Goal: Complete application form: Complete application form

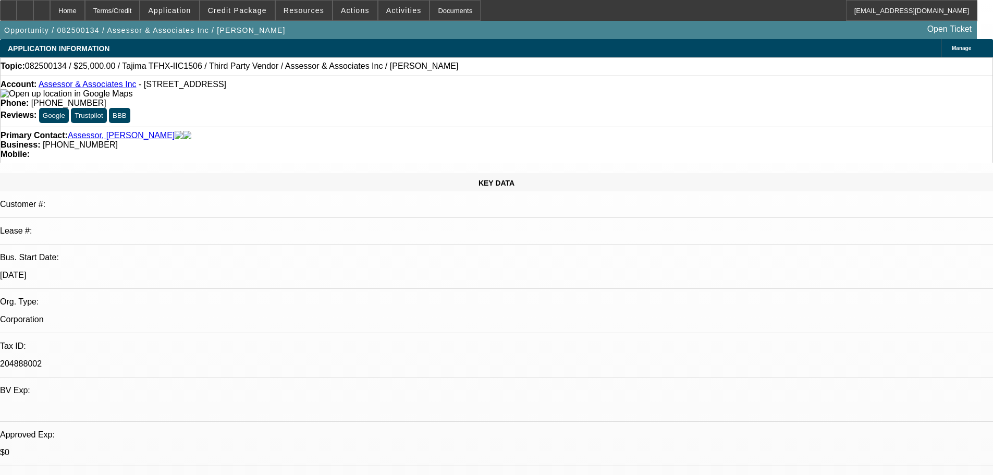
select select "0"
select select "2"
select select "0.1"
select select "4"
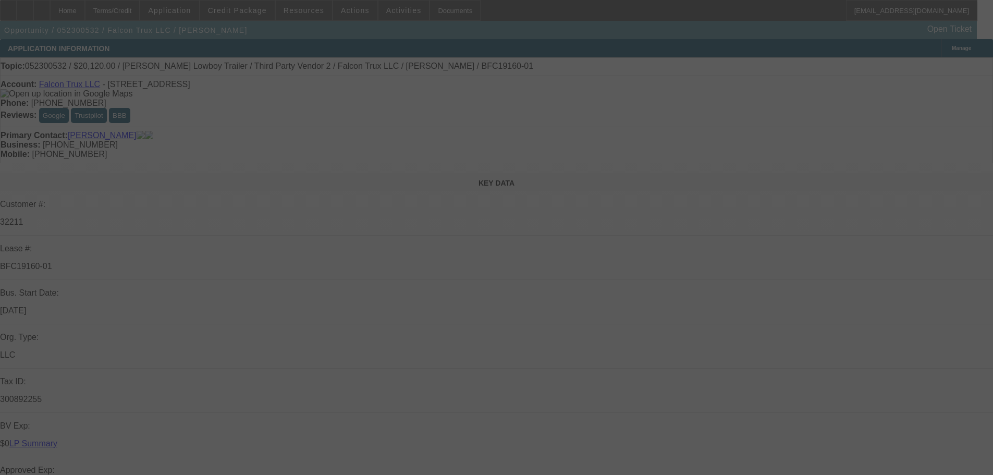
select select "0"
select select "6"
select select "0"
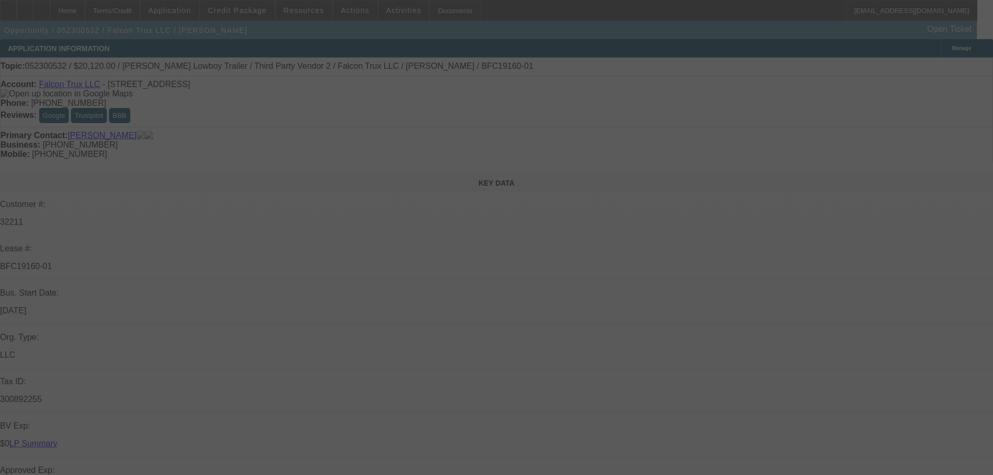
select select "0"
select select "6"
select select "0"
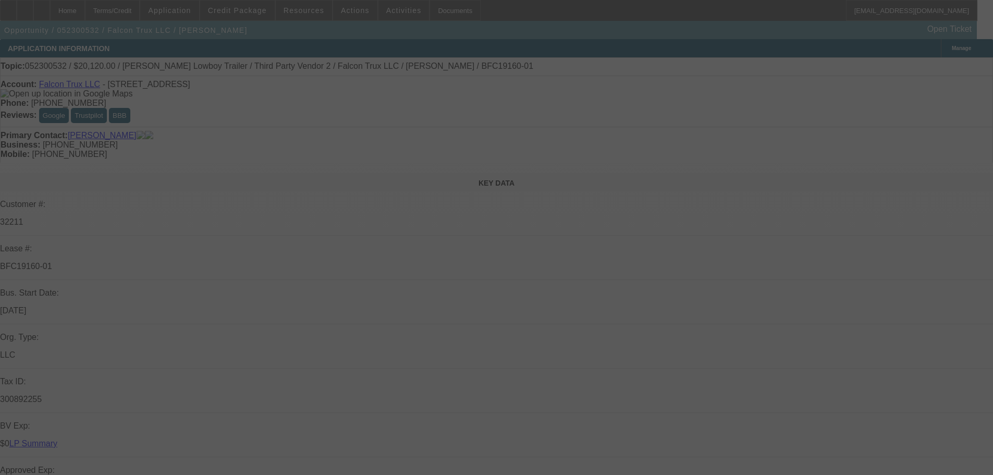
select select "0"
select select "6"
select select "0"
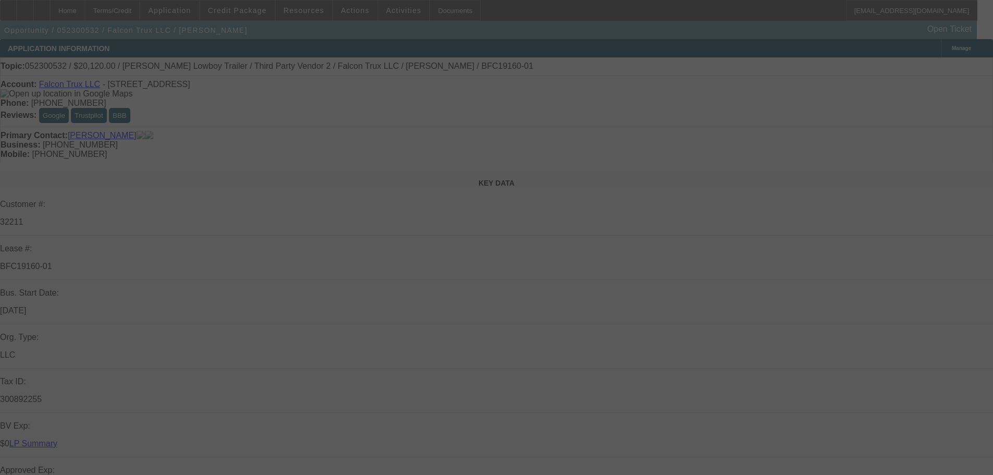
select select "6"
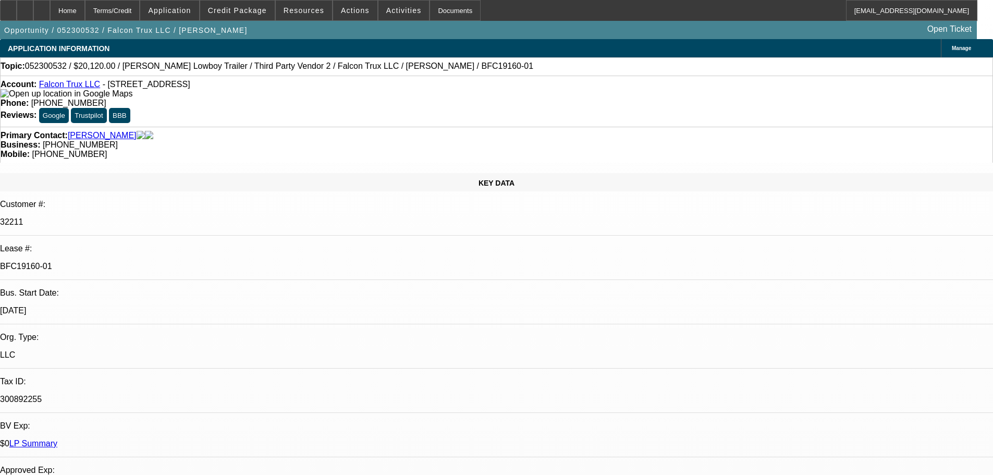
drag, startPoint x: 168, startPoint y: 174, endPoint x: 116, endPoint y: 172, distance: 51.6
click at [148, 262] on p "BFC19160-01" at bounding box center [496, 266] width 993 height 9
drag, startPoint x: 116, startPoint y: 172, endPoint x: 143, endPoint y: 176, distance: 26.8
click at [143, 262] on p "BFC19160-01" at bounding box center [496, 266] width 993 height 9
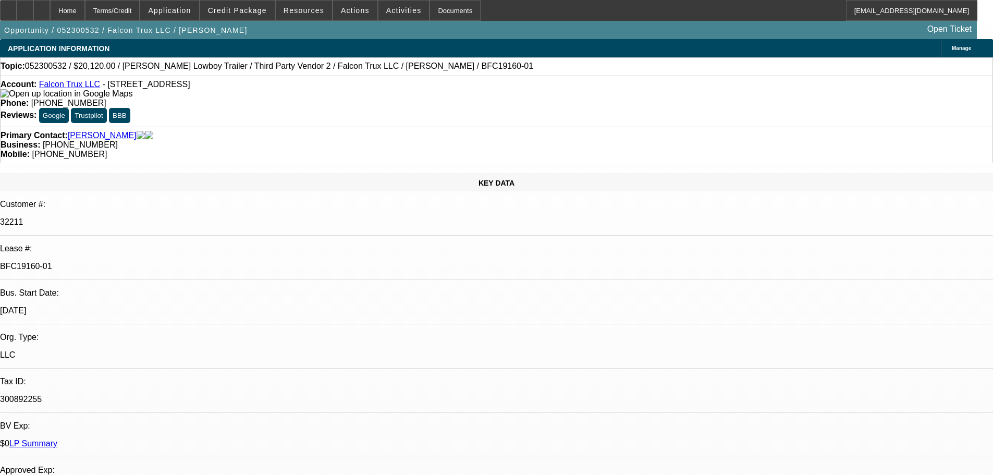
click at [143, 262] on p "BFC19160-01" at bounding box center [496, 266] width 993 height 9
click at [142, 262] on p "BFC19160-01" at bounding box center [496, 266] width 993 height 9
click at [158, 262] on p "BFC19160-01" at bounding box center [496, 266] width 993 height 9
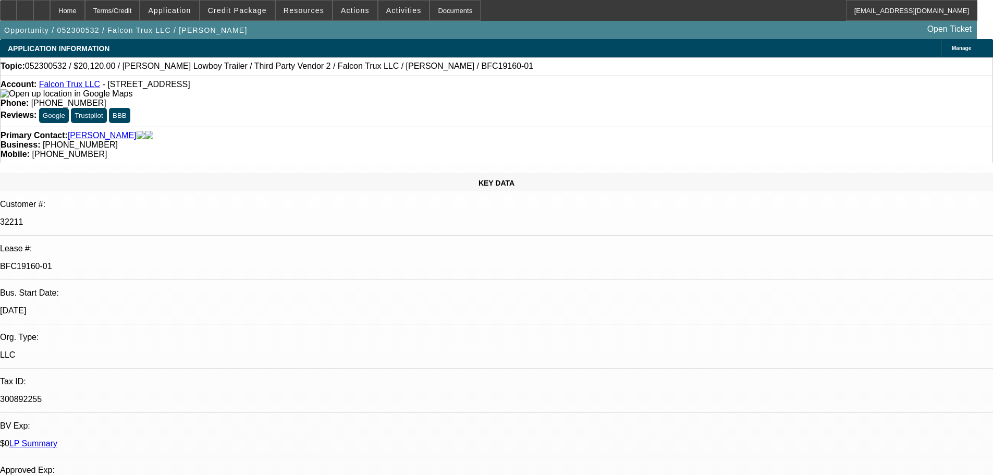
copy div "BFC19160-01"
drag, startPoint x: 97, startPoint y: 88, endPoint x: 49, endPoint y: 87, distance: 48.0
click at [49, 87] on div "Account: Falcon Trux LLC - 612 State Highway 162, Sprakers, NY 12166" at bounding box center [497, 89] width 992 height 19
copy link "Falcon Trux LLC"
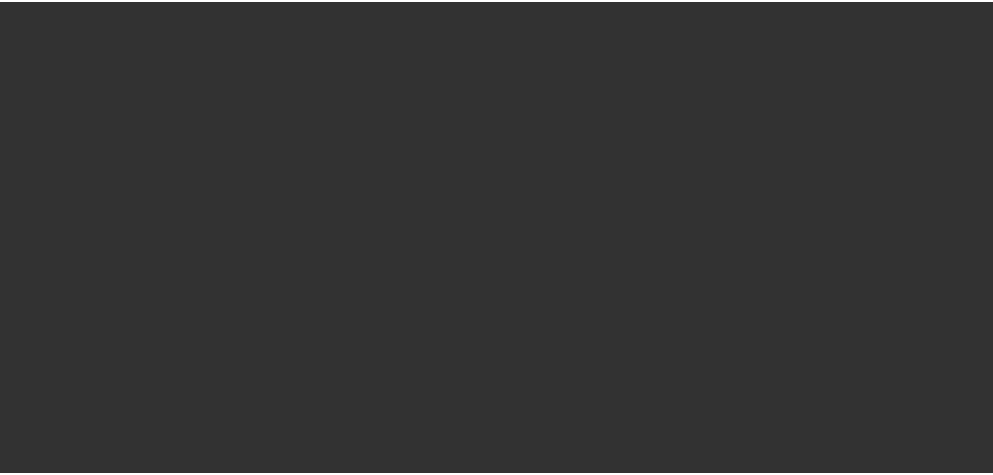
scroll to position [971, 0]
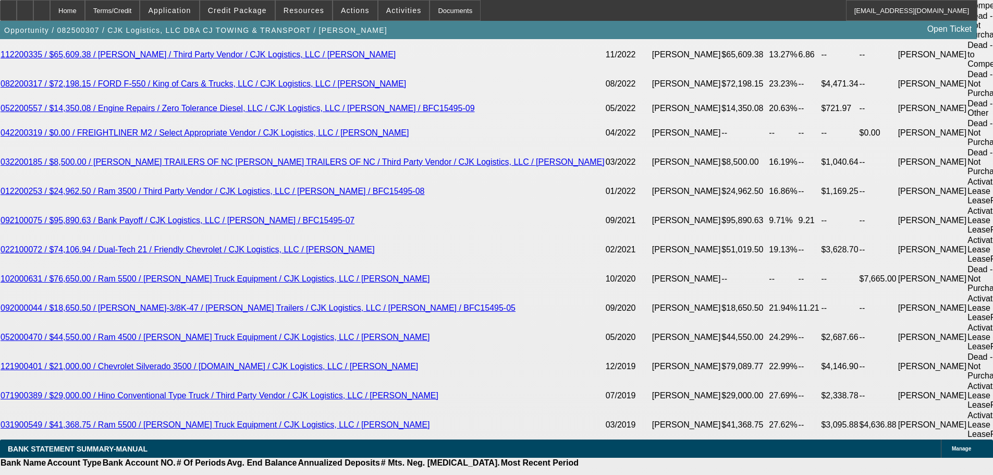
select select "0"
select select "6"
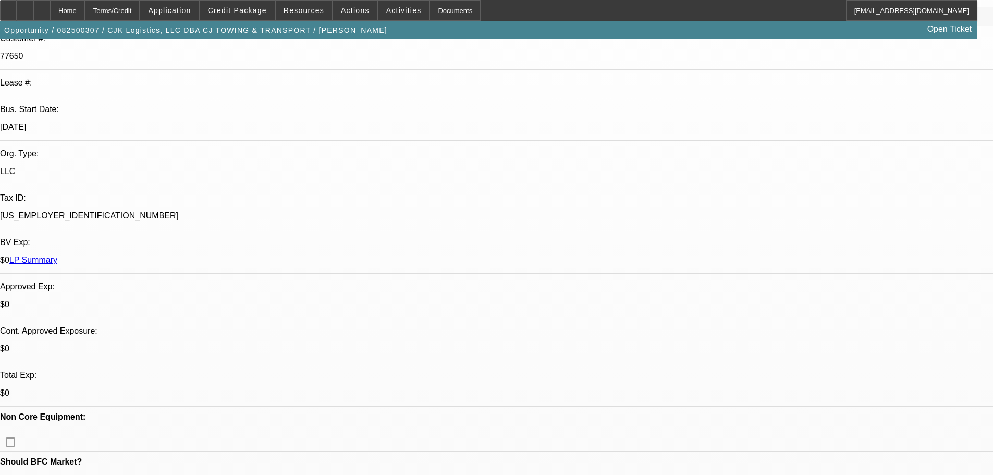
scroll to position [0, 0]
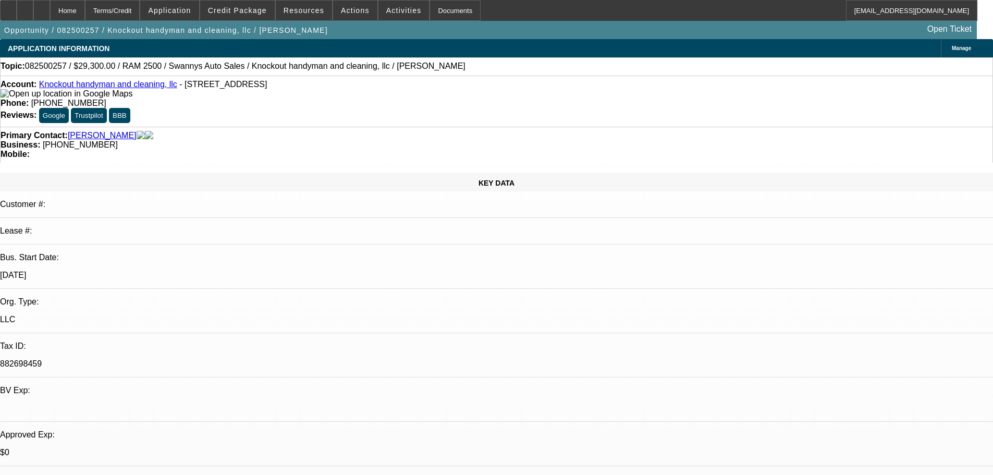
select select "0"
select select "2"
select select "0.1"
select select "4"
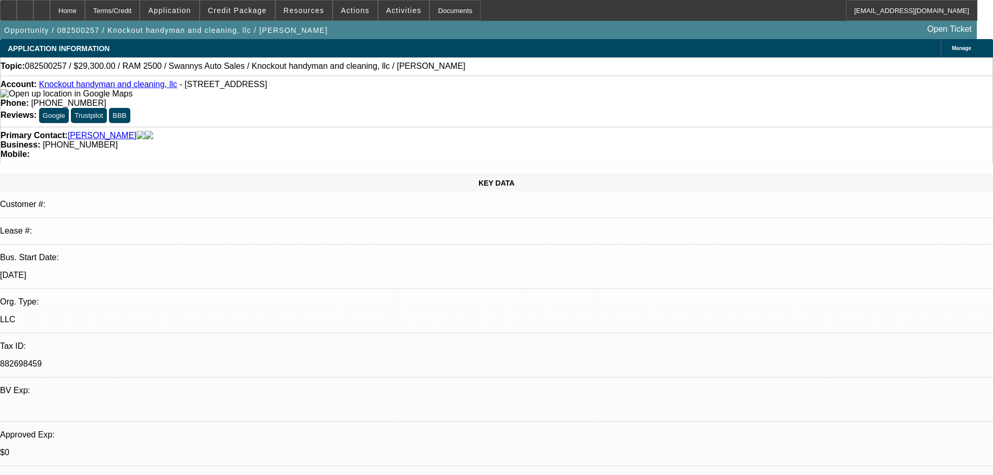
select select "0"
select select "2"
select select "0.1"
select select "4"
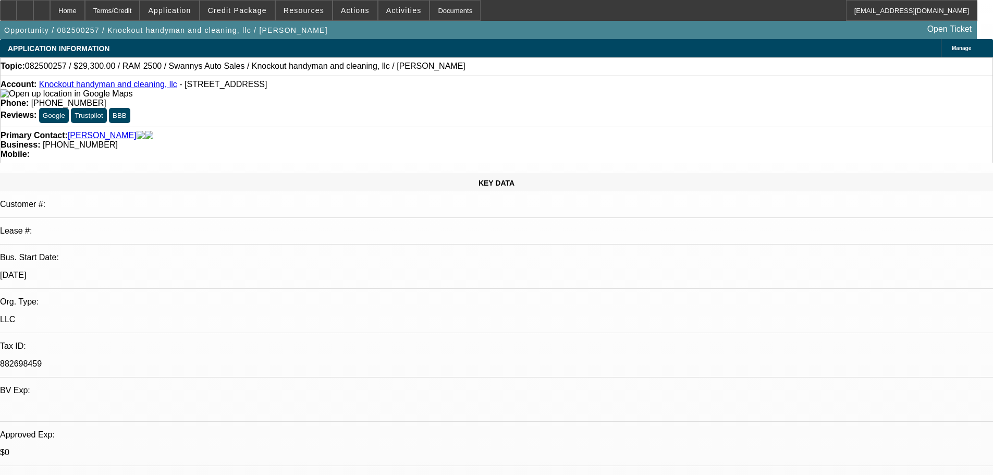
select select "0"
select select "2"
select select "0.1"
select select "4"
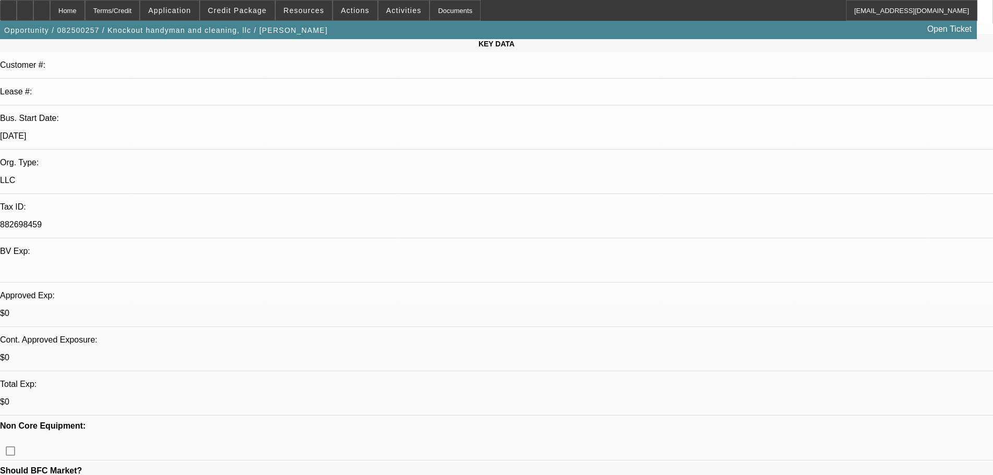
scroll to position [365, 0]
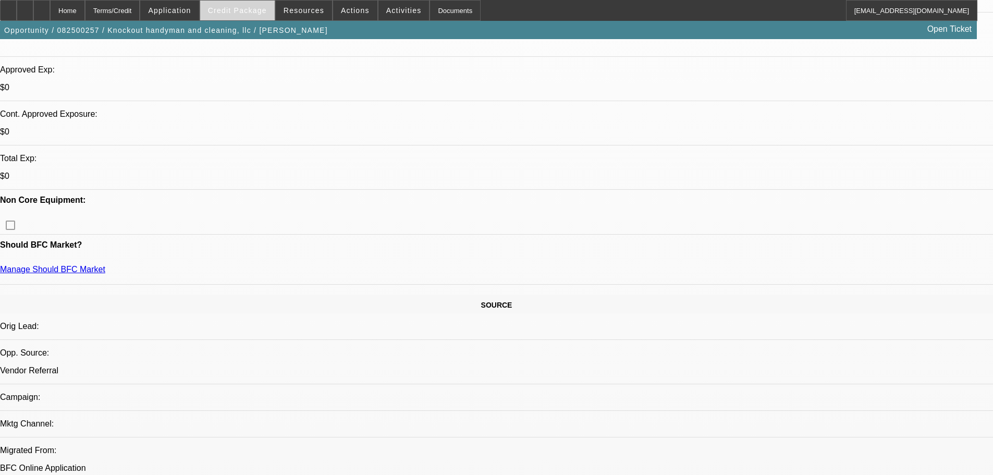
click at [233, 10] on span "Credit Package" at bounding box center [237, 10] width 59 height 8
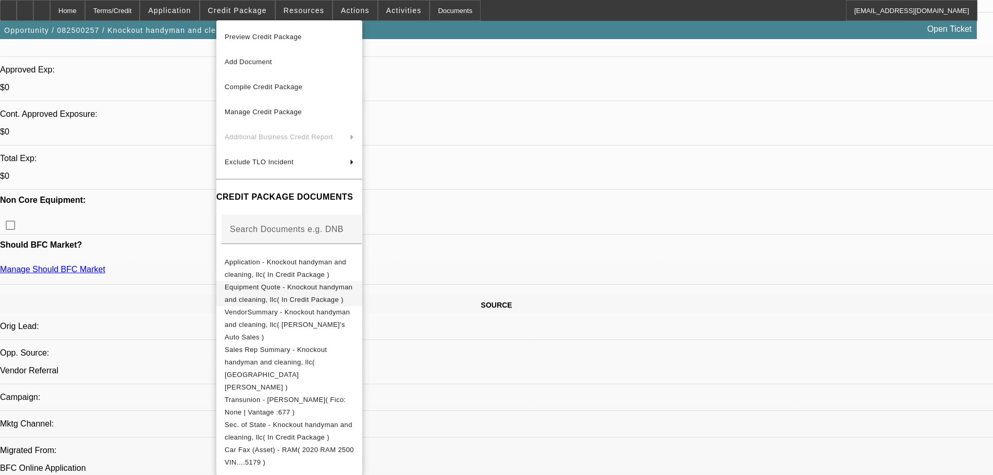
click at [340, 290] on span "Equipment Quote - Knockout handyman and cleaning, llc( In Credit Package )" at bounding box center [289, 293] width 128 height 20
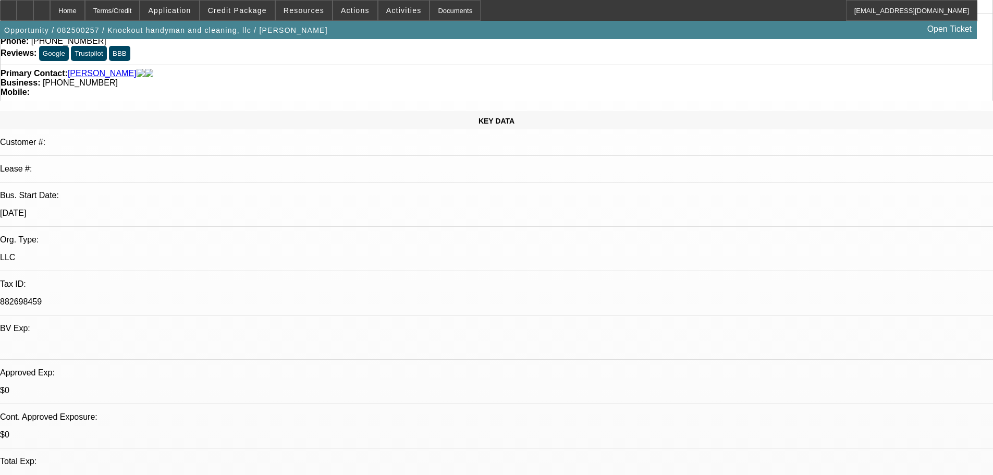
scroll to position [0, 0]
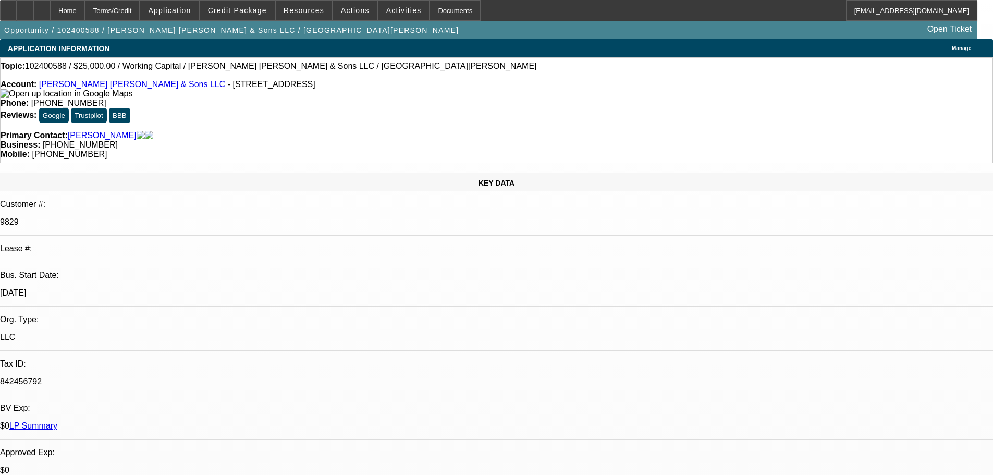
select select "0"
select select "2"
select select "0"
select select "6"
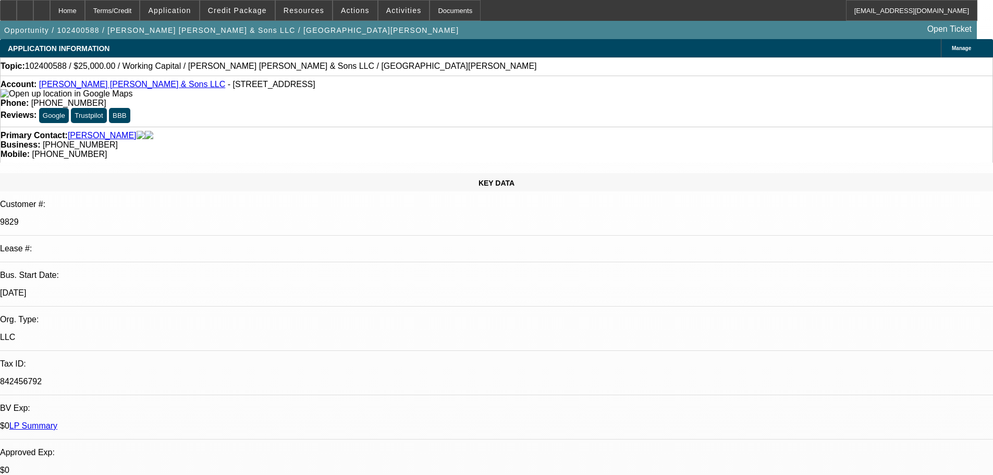
select select "0"
select select "2"
select select "0"
select select "6"
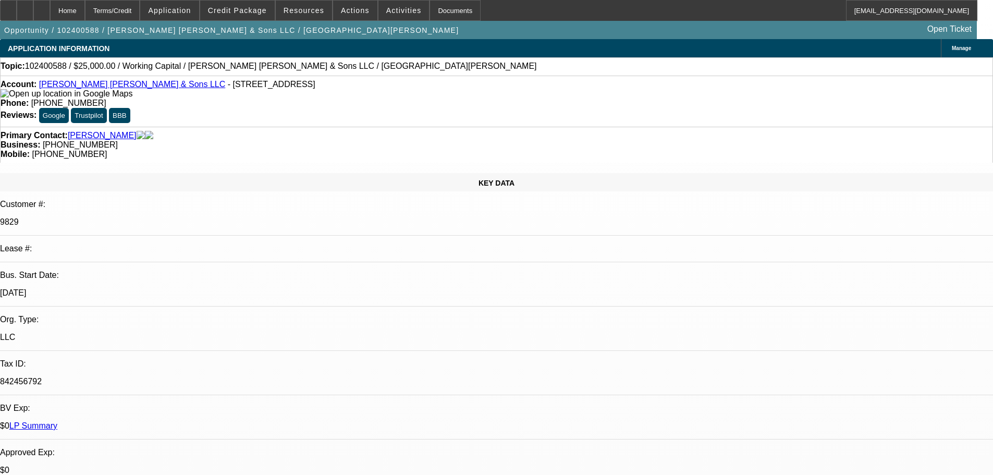
select select "0"
select select "2"
select select "0"
select select "6"
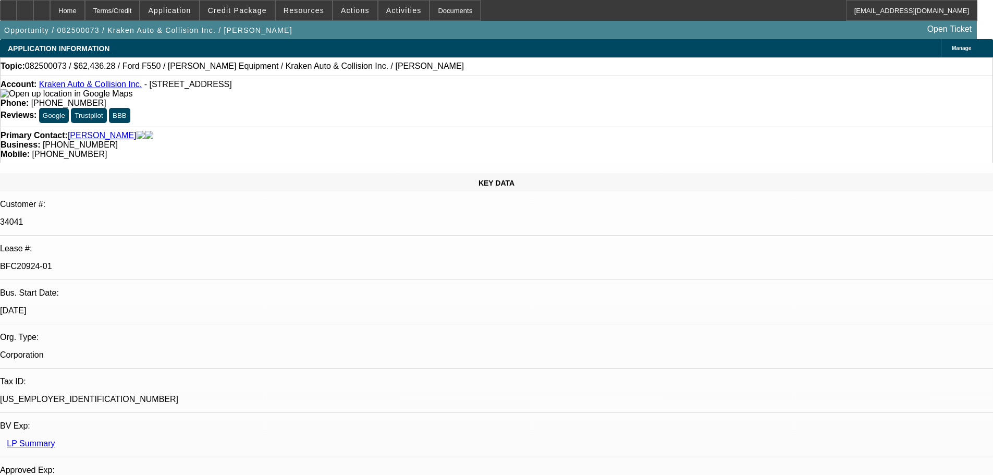
select select "0"
select select "3"
select select "0.1"
select select "4"
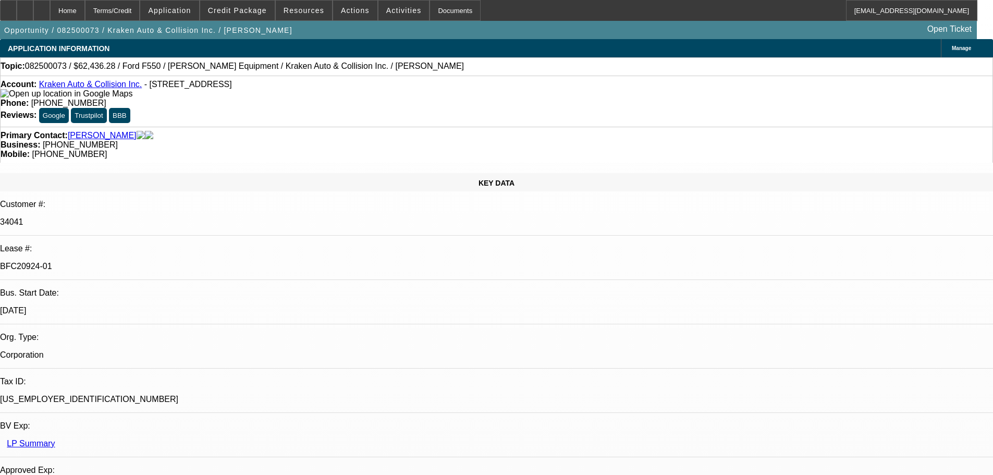
select select "0"
select select "0.1"
select select "4"
select select "0"
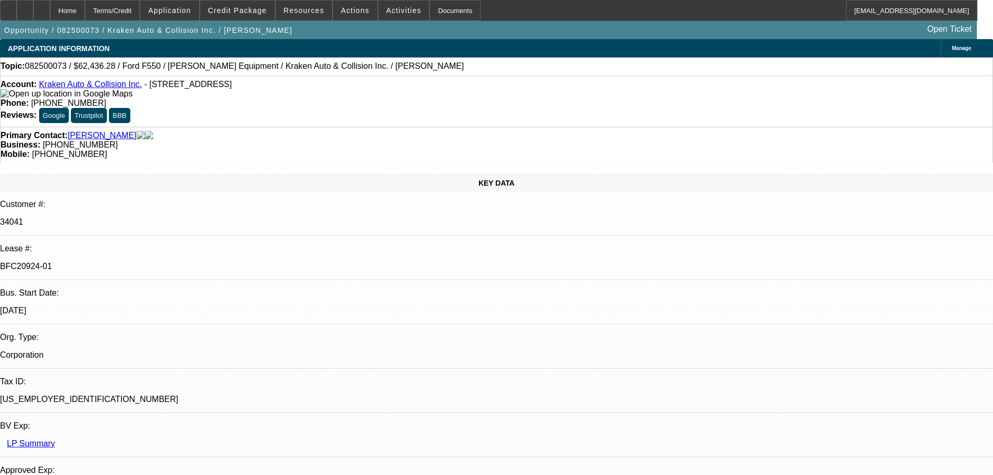
select select "0"
select select "0.1"
select select "4"
select select "0"
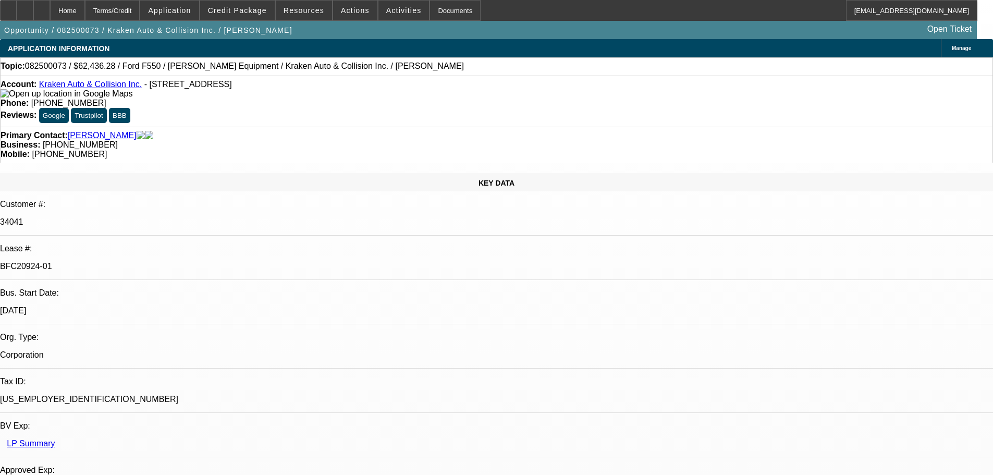
select select "0.1"
select select "4"
click at [499, 65] on div "Topic: 082500073 / $62,436.28 / Ford F550 / Nussbaum Equipment / Kraken Auto & …" at bounding box center [497, 65] width 992 height 9
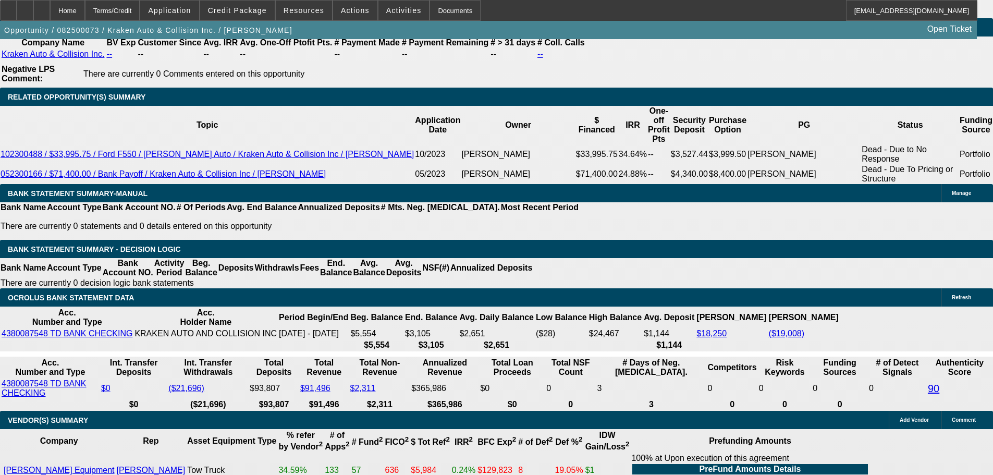
scroll to position [1824, 0]
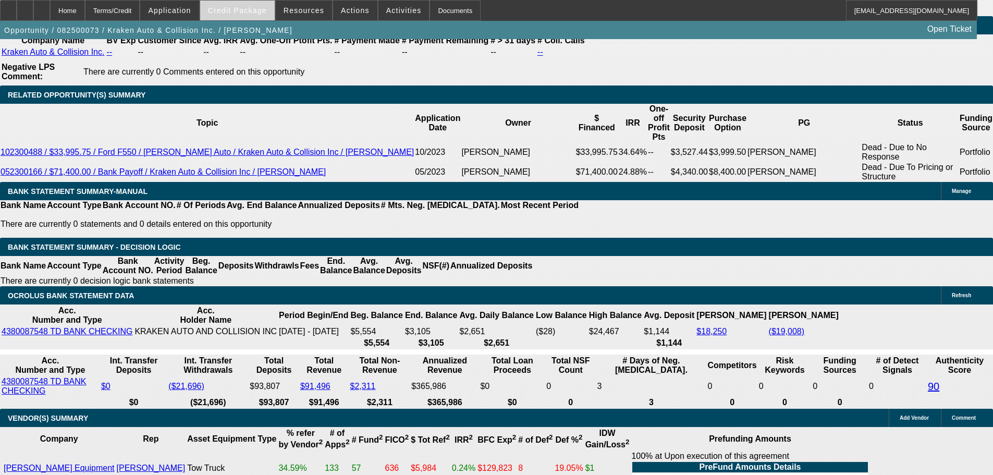
click at [254, 16] on span at bounding box center [237, 10] width 75 height 25
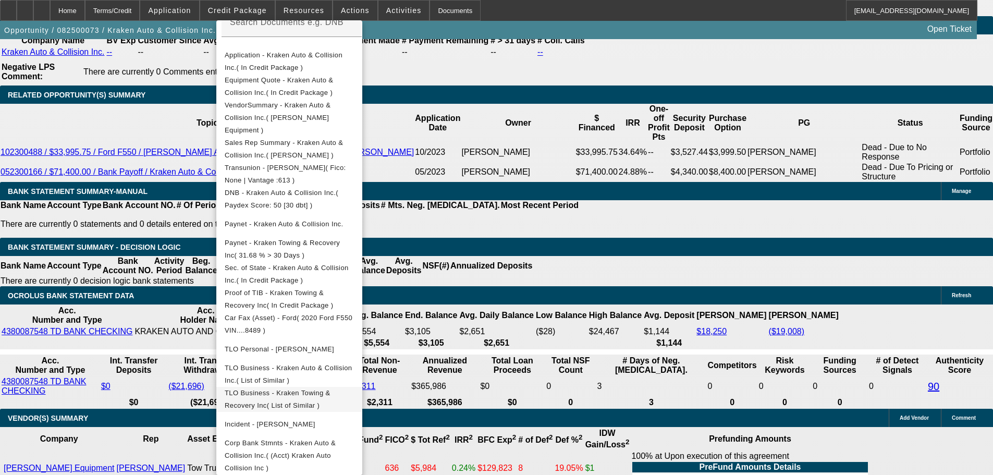
scroll to position [1980, 0]
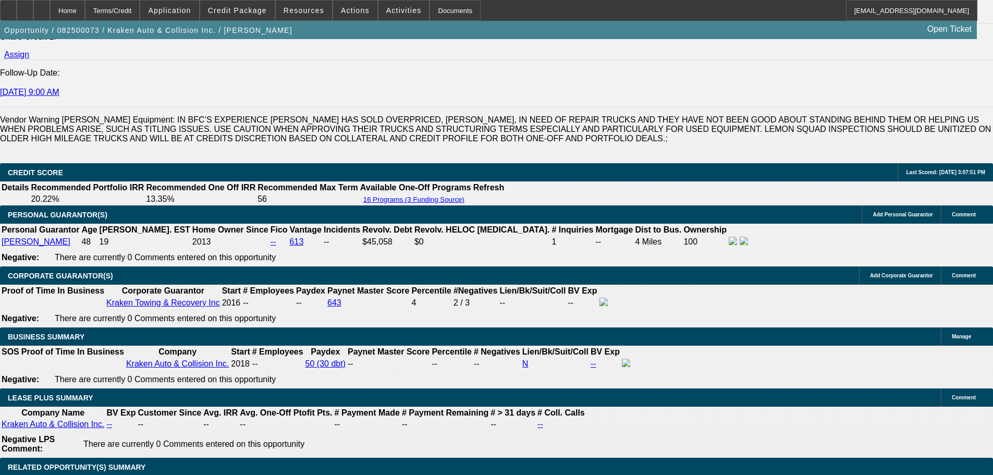
scroll to position [1355, 0]
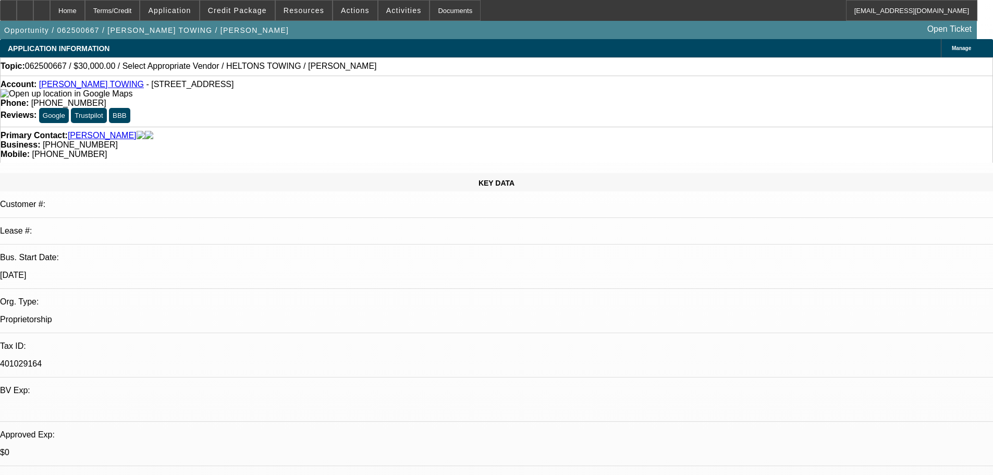
select select "0"
select select "2"
select select "0.1"
select select "4"
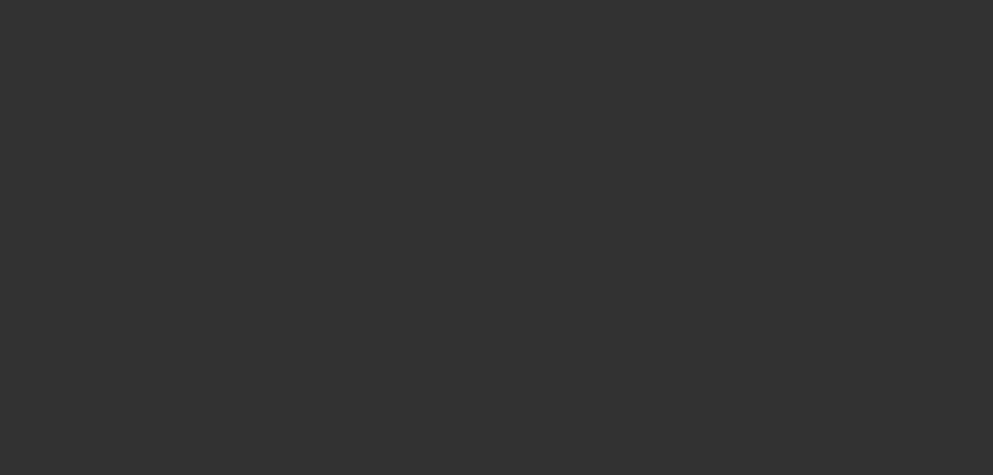
select select "0"
select select "2"
select select "0.1"
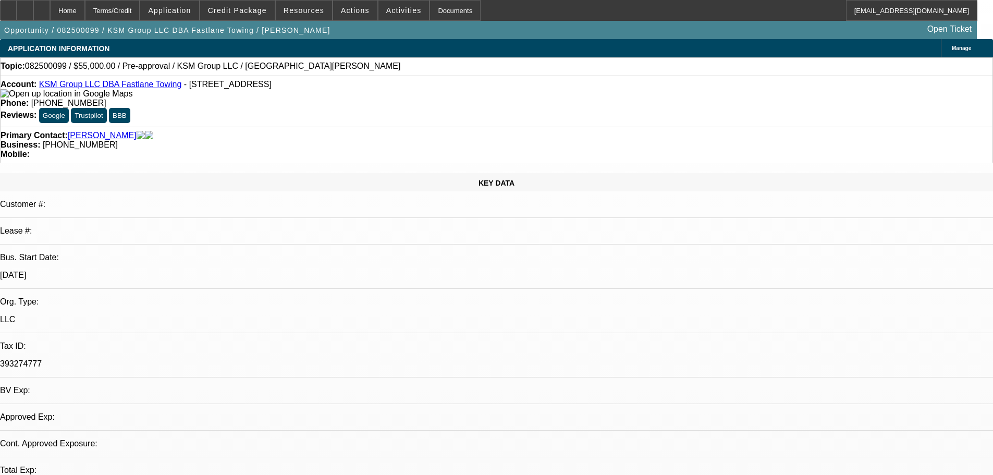
select select "1"
select select "2"
select select "4"
click at [256, 6] on span "Credit Package" at bounding box center [237, 10] width 59 height 8
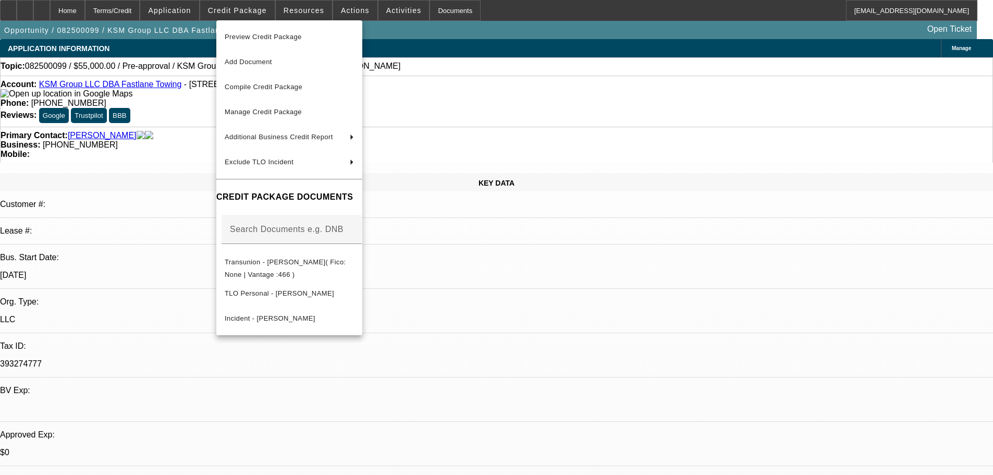
click at [161, 109] on div at bounding box center [496, 237] width 993 height 475
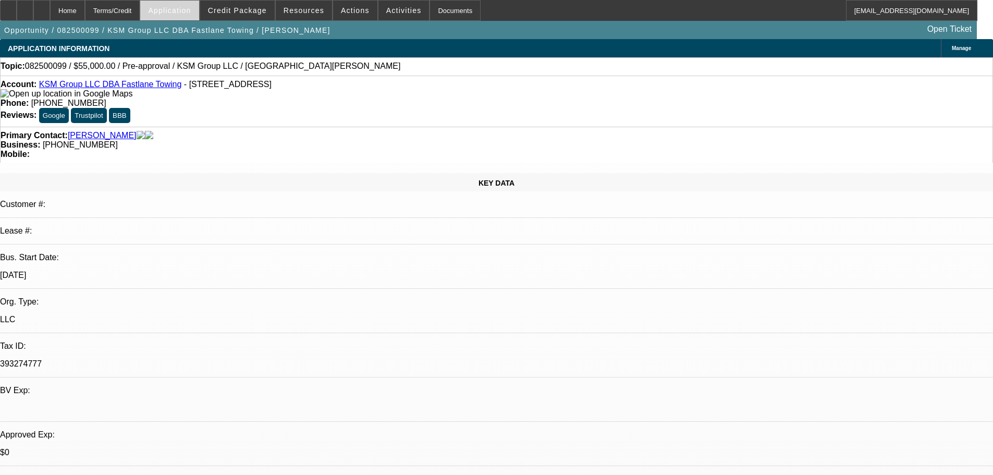
click at [169, 10] on span at bounding box center [169, 10] width 58 height 25
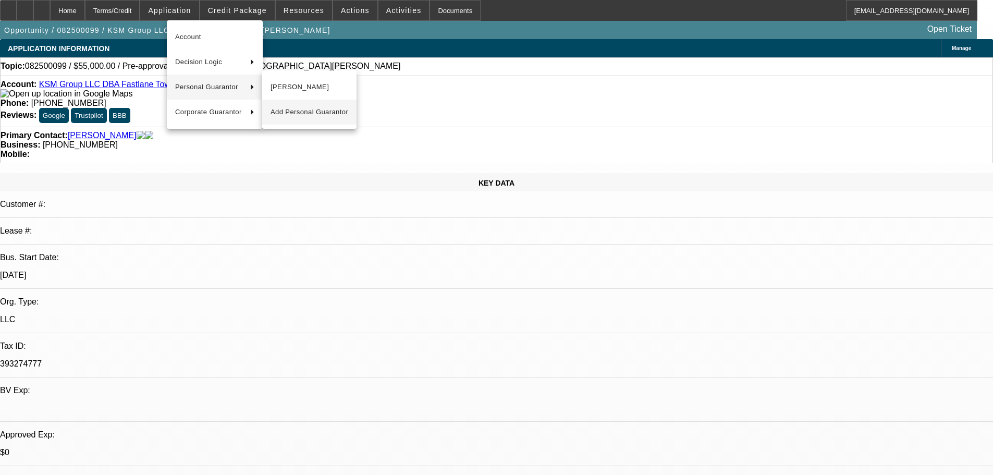
click at [296, 109] on span "Add Personal Guarantor" at bounding box center [309, 112] width 78 height 13
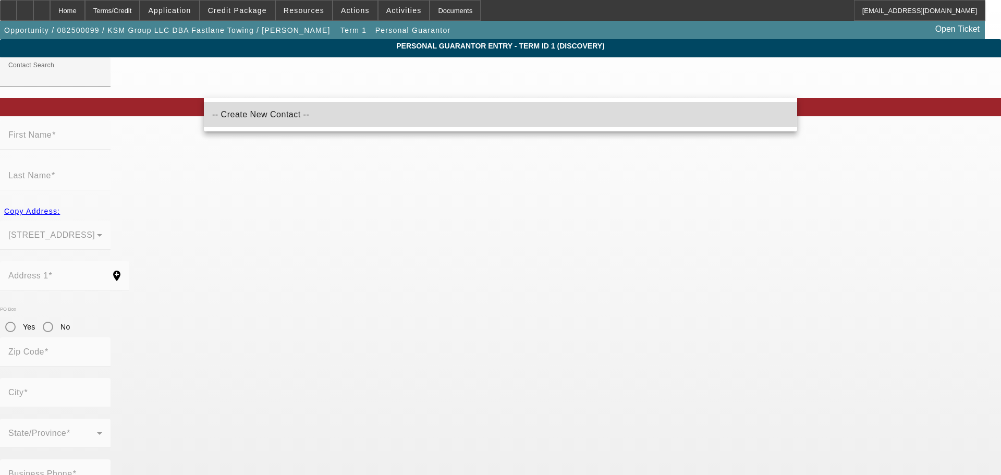
click at [252, 113] on span "-- Create New Contact --" at bounding box center [260, 114] width 97 height 9
type input "-- Create New Contact --"
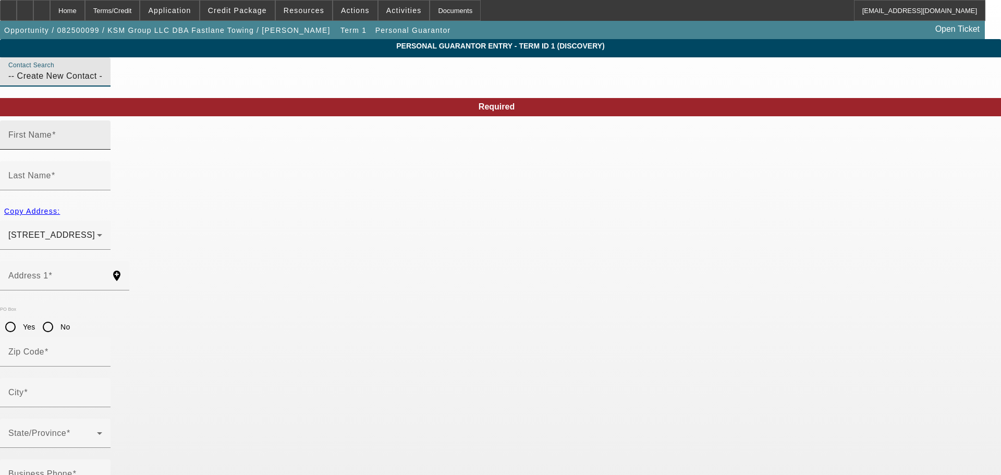
click at [102, 145] on input "First Name" at bounding box center [55, 139] width 94 height 13
type input "Sodik"
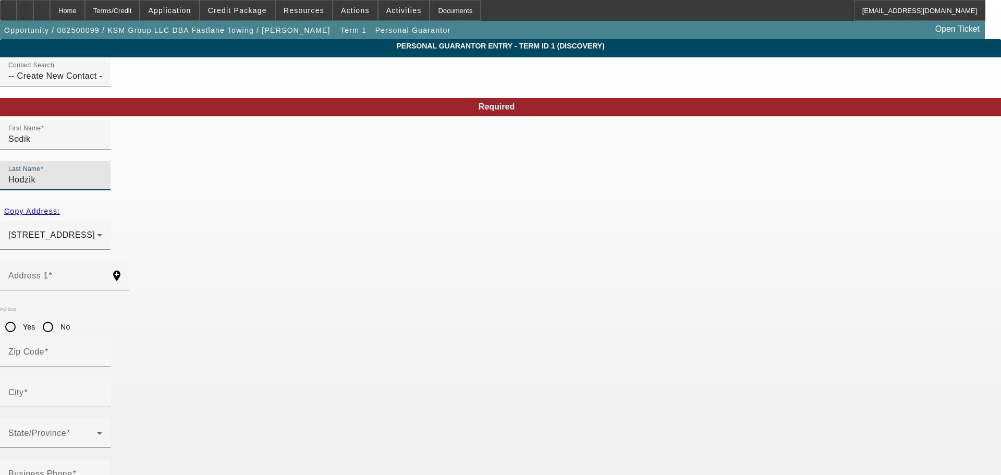
type input "Hodzik"
click at [102, 238] on div at bounding box center [102, 238] width 0 height 0
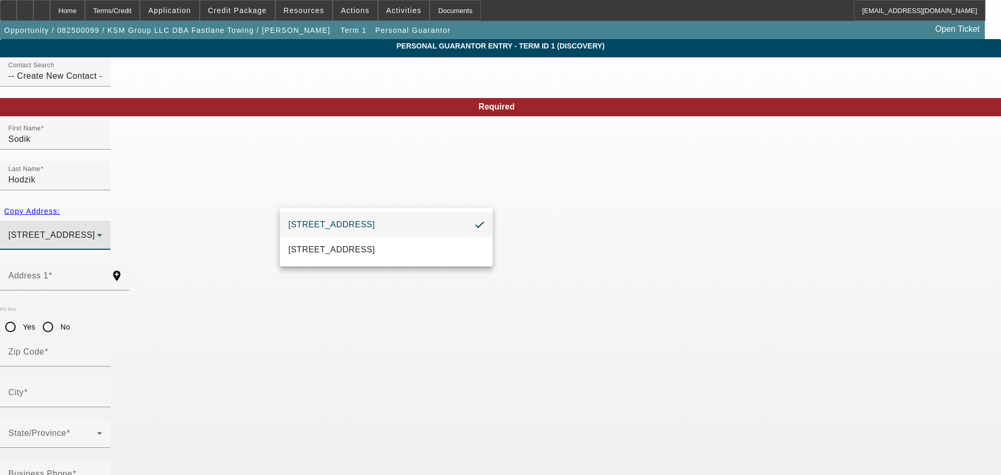
click at [225, 229] on div at bounding box center [500, 237] width 1001 height 475
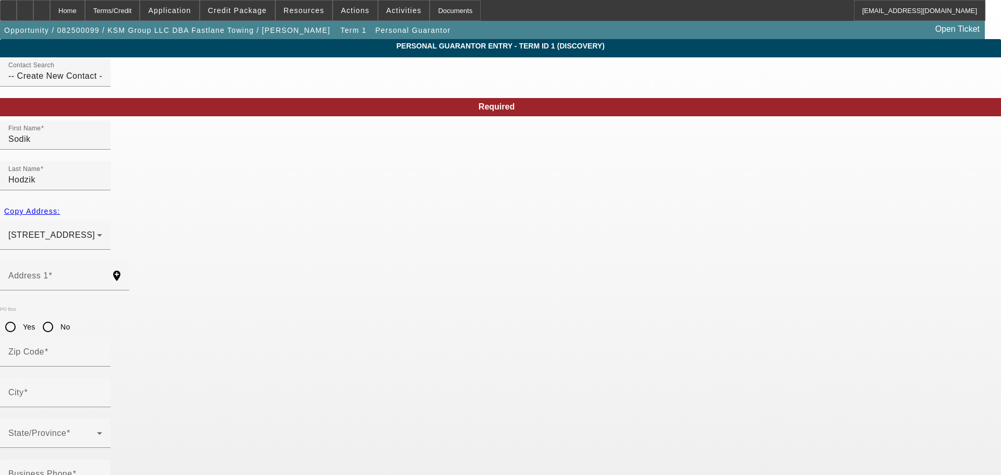
click at [48, 271] on mat-label "Address 1" at bounding box center [28, 275] width 40 height 9
click at [102, 274] on input "Address 1" at bounding box center [55, 280] width 94 height 13
click at [48, 271] on mat-label "Address 1" at bounding box center [28, 275] width 40 height 9
click at [102, 274] on input "Address 1" at bounding box center [55, 280] width 94 height 13
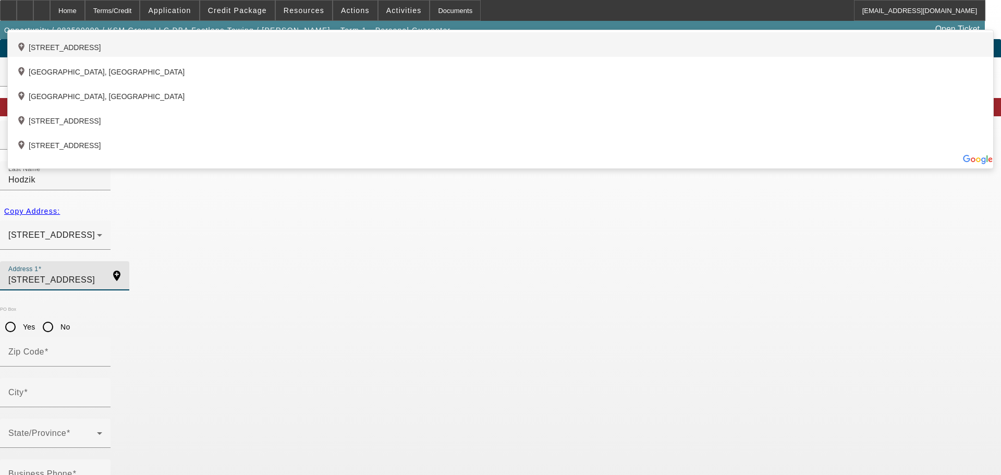
click at [325, 57] on div "add_location 1633 Skyfield Lane Northwest, Issaquah, WA 98027, US" at bounding box center [500, 44] width 985 height 24
type input "1633 Skyfield Lane Northwest"
type input "98027"
type input "Issaquah"
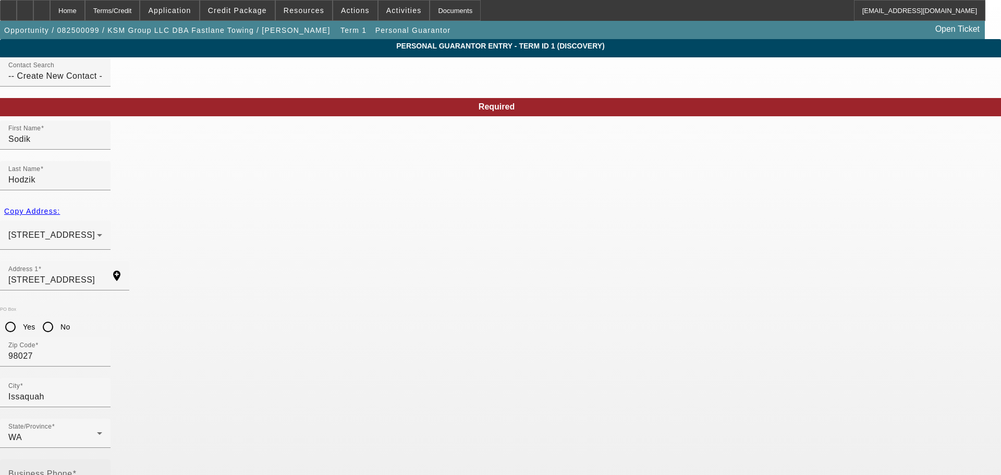
click at [72, 469] on mat-label "Business Phone" at bounding box center [40, 473] width 64 height 9
click at [102, 472] on input "Business Phone" at bounding box center [55, 478] width 94 height 13
type input "(206) 561-4103"
type input "535-51-4695"
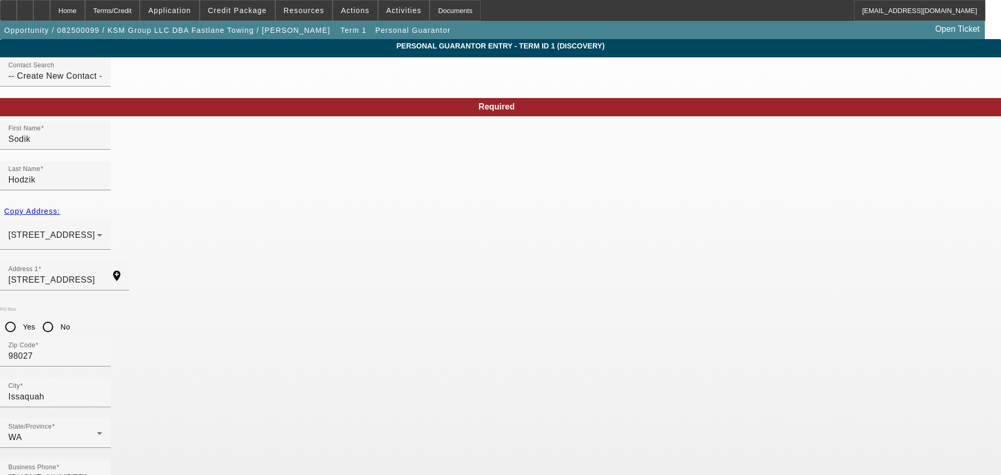
type input "33"
type input "shodzik18@icloud.com"
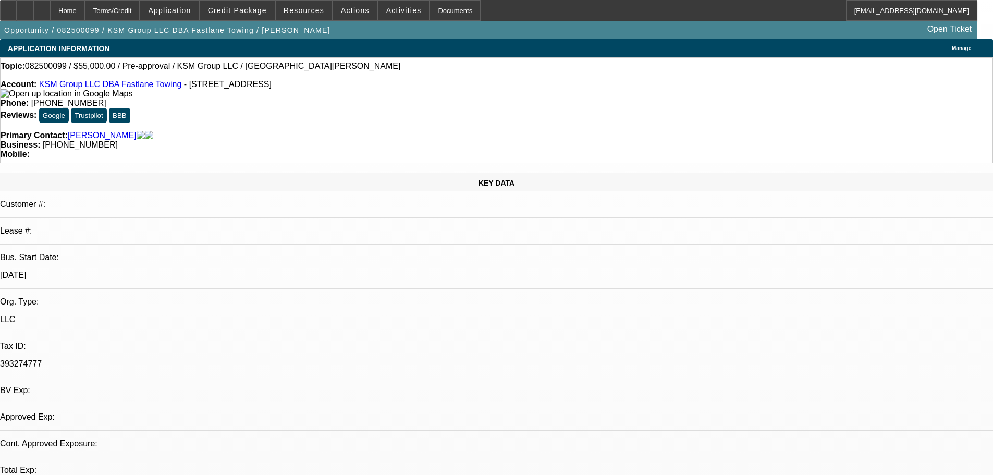
select select "0"
select select "2"
select select "0.1"
select select "4"
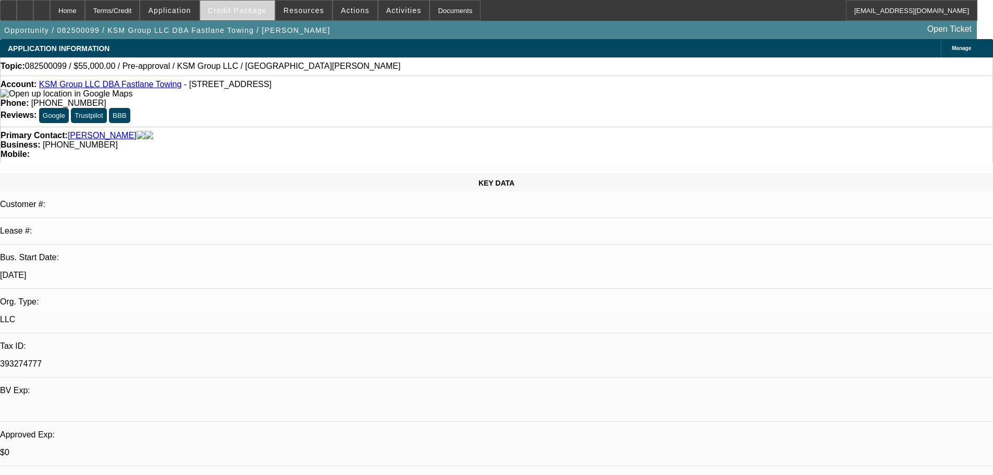
click at [227, 17] on span at bounding box center [237, 10] width 75 height 25
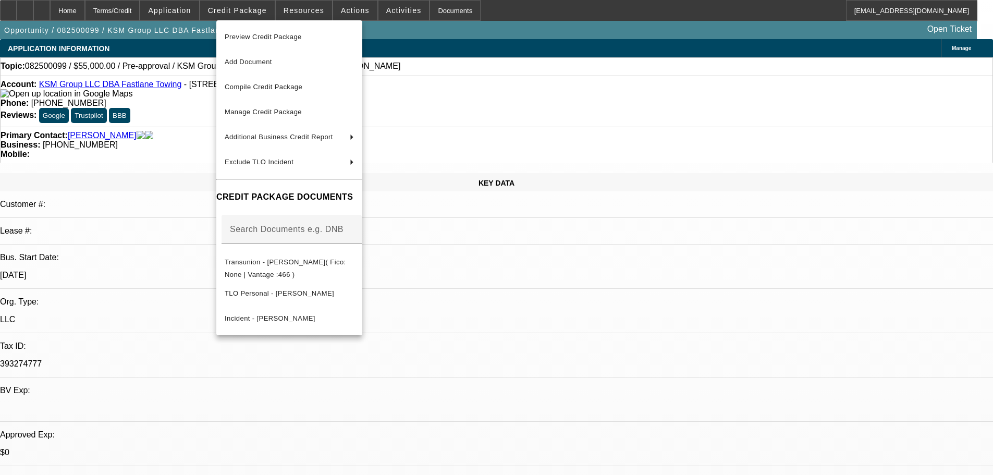
drag, startPoint x: 183, startPoint y: 2, endPoint x: 186, endPoint y: 8, distance: 7.5
click at [183, 4] on div at bounding box center [496, 237] width 993 height 475
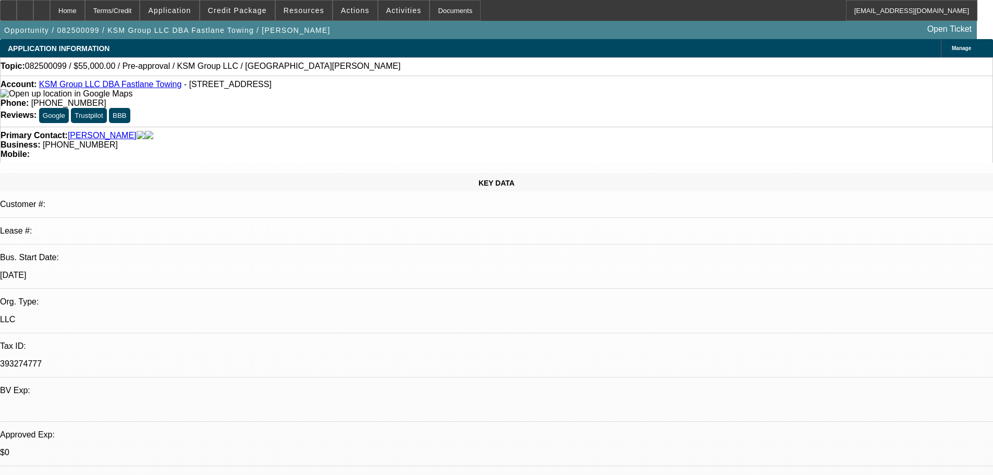
click at [186, 8] on span "Application" at bounding box center [169, 10] width 43 height 8
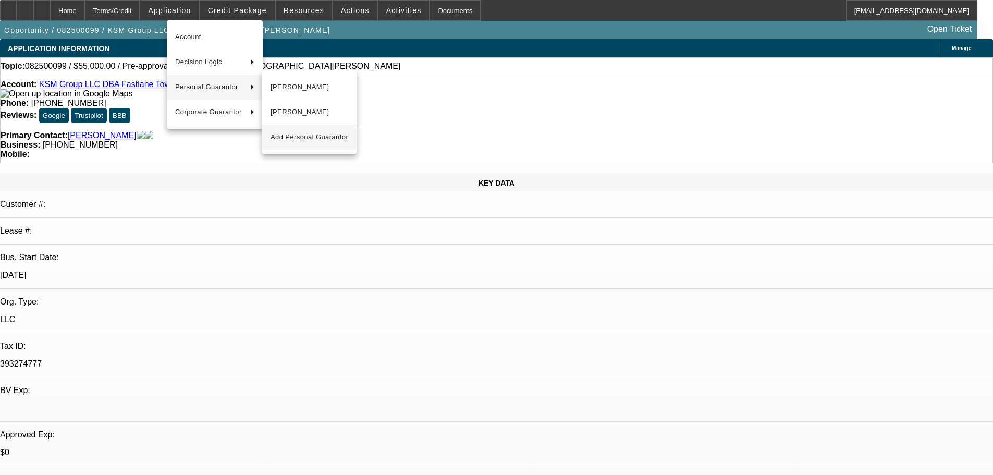
click at [310, 136] on span "Add Personal Guarantor" at bounding box center [309, 137] width 78 height 13
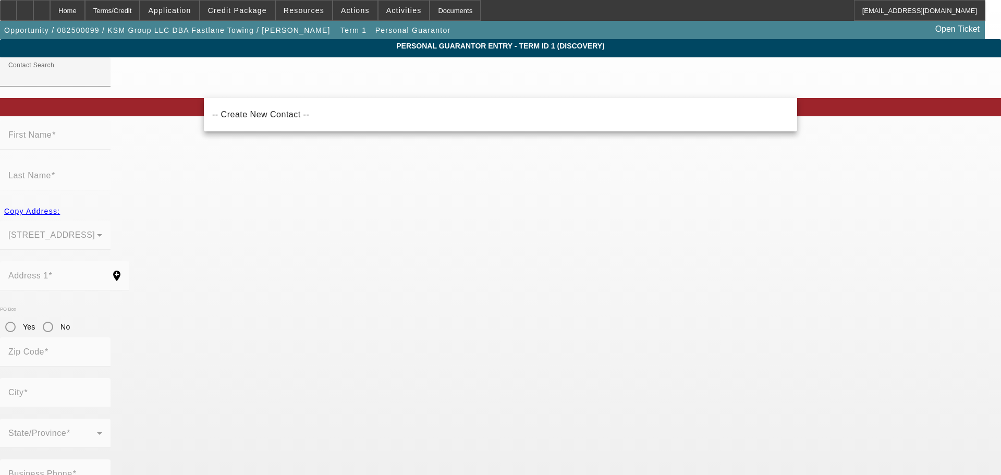
click at [252, 118] on span "-- Create New Contact --" at bounding box center [260, 114] width 97 height 9
type input "-- Create New Contact --"
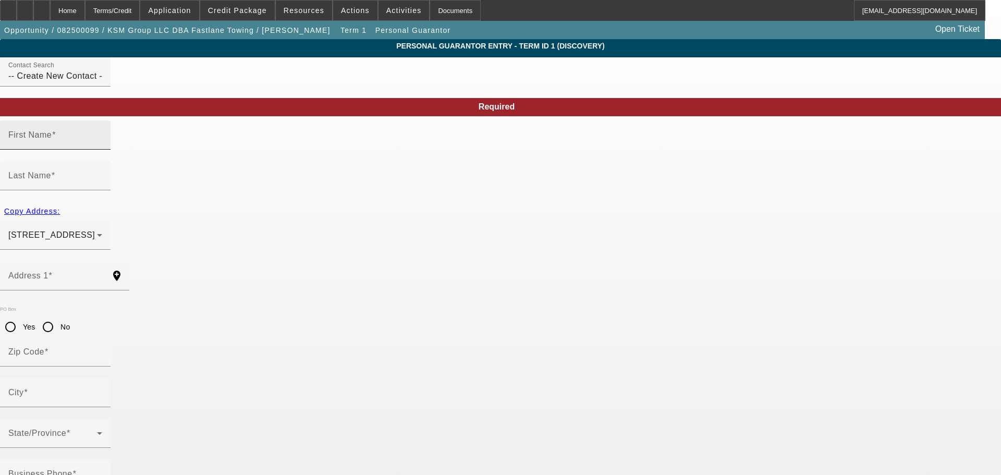
click at [52, 139] on mat-label "First Name" at bounding box center [29, 134] width 43 height 9
click at [102, 145] on input "First Name" at bounding box center [55, 139] width 94 height 13
type input "Khalil"
click at [110, 161] on div "Last Name" at bounding box center [55, 175] width 110 height 29
type input "Alsalamin"
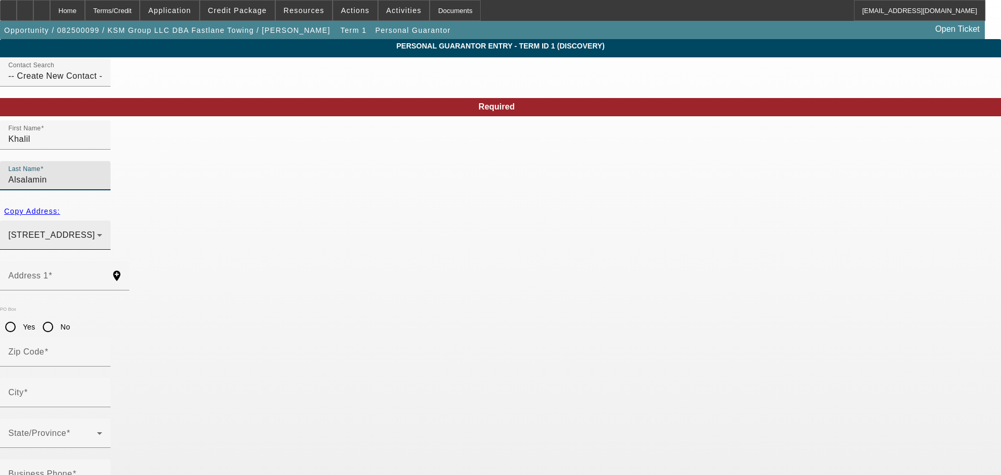
click at [102, 220] on div "1633 Skyfield Lane Northwest Issaquah, WA 98027" at bounding box center [55, 234] width 94 height 29
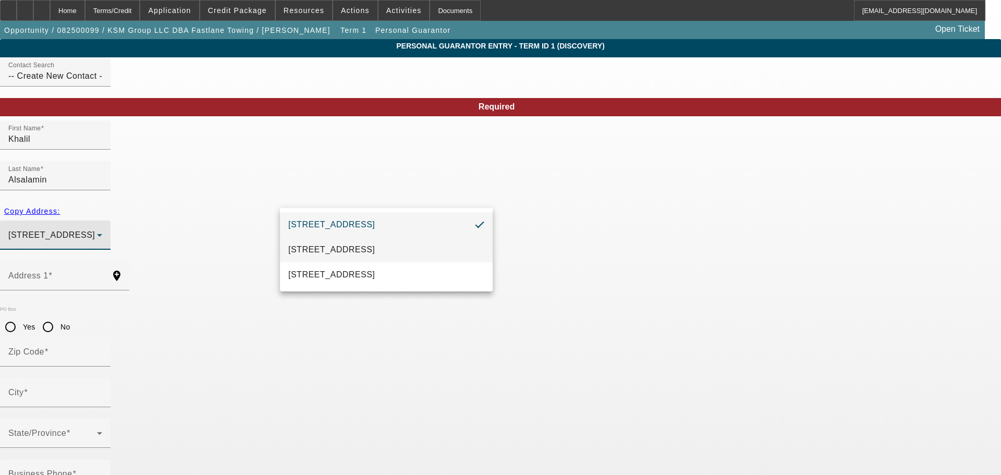
click at [340, 247] on span "5405 Lakemont Blvd SE #442 Bellevue, WA 98006" at bounding box center [331, 249] width 87 height 13
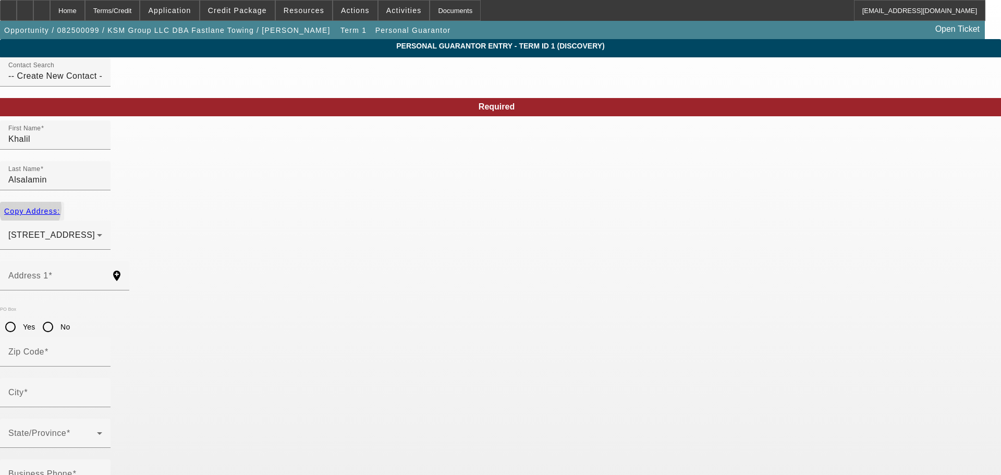
click at [60, 207] on span "Copy Address:" at bounding box center [32, 211] width 56 height 8
type input "5405 Lakemont Blvd SE #442"
type input "98006"
type input "Bellevue"
click at [58, 316] on input "No" at bounding box center [48, 326] width 21 height 21
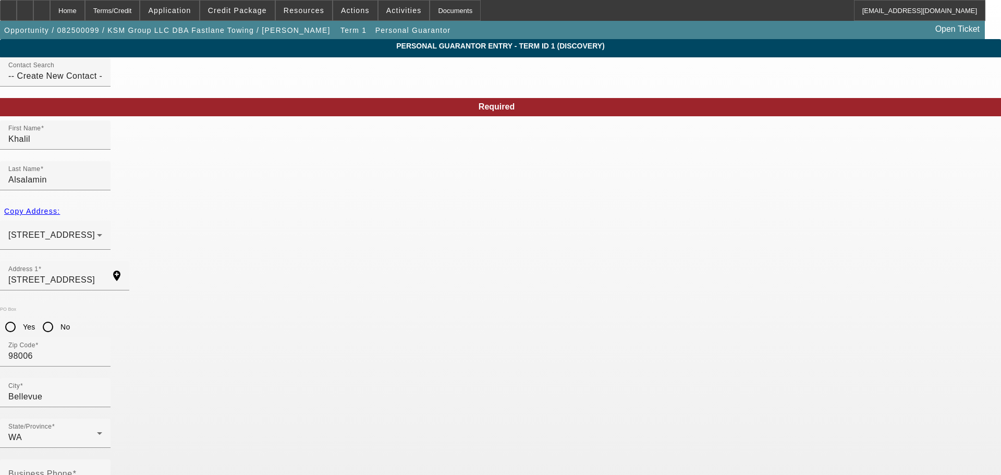
radio input "true"
type input "865-91-6140"
click at [76, 469] on label "Business Phone" at bounding box center [42, 473] width 68 height 9
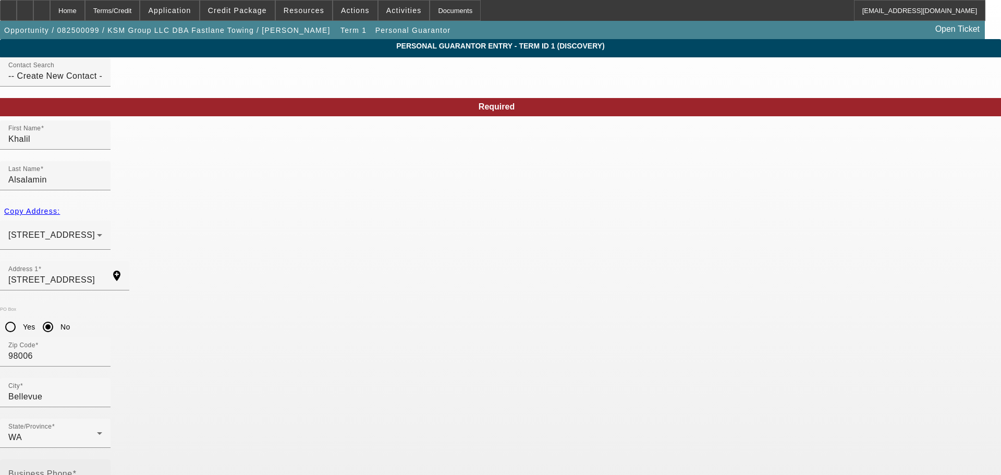
click at [102, 472] on input "Business Phone" at bounding box center [55, 478] width 94 height 13
type input "(702) 971-1566"
type input "33"
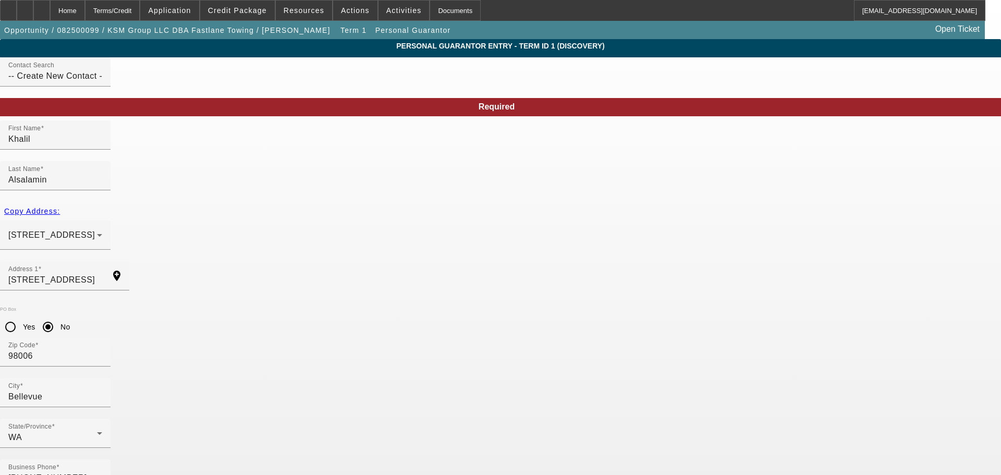
type input "khalil.mj@yahoo.com"
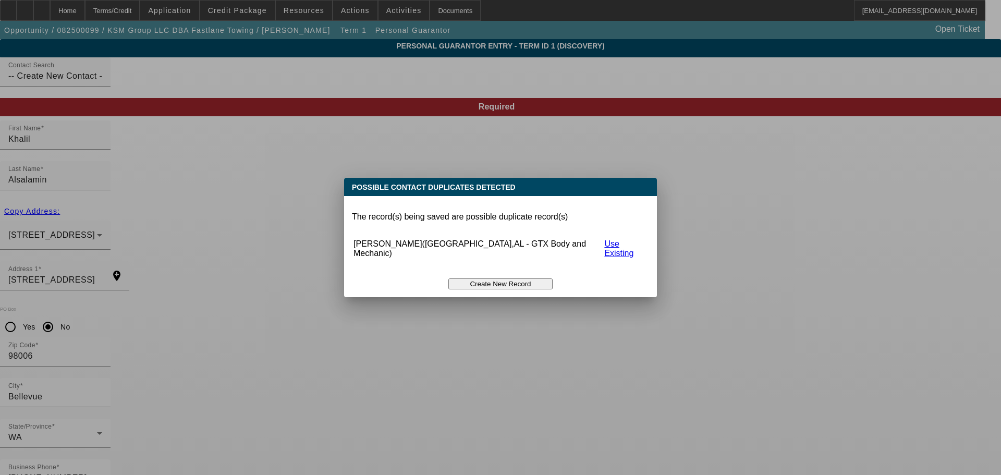
click at [496, 278] on button "Create New Record" at bounding box center [500, 283] width 104 height 11
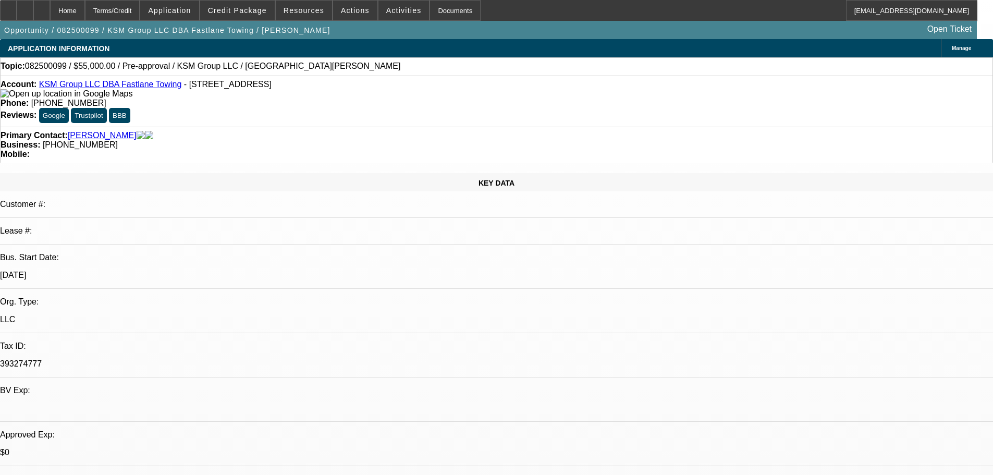
select select "0"
select select "2"
select select "0.1"
select select "4"
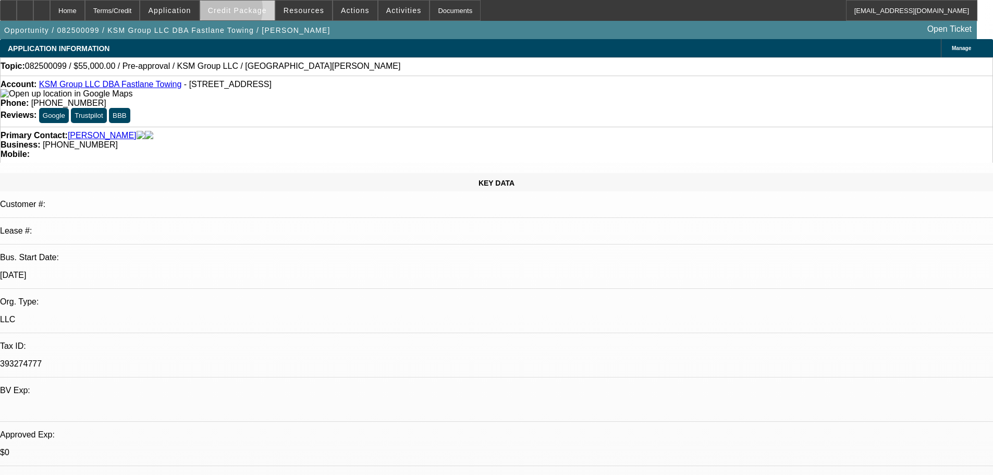
click at [236, 11] on span "Credit Package" at bounding box center [237, 10] width 59 height 8
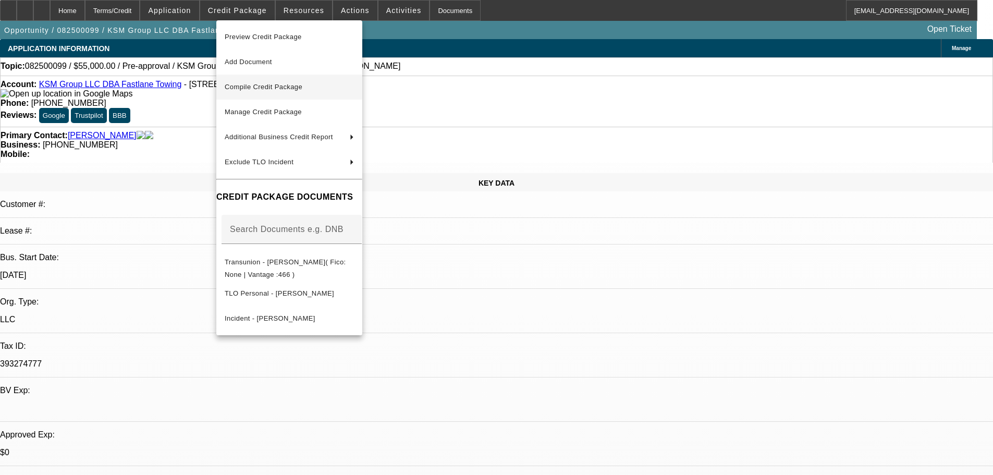
click at [275, 93] on span "Compile Credit Package" at bounding box center [289, 87] width 129 height 13
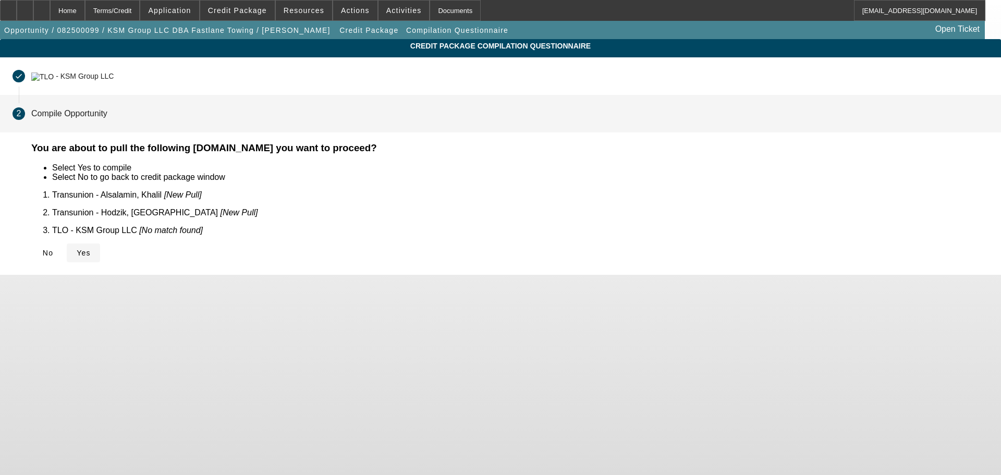
click at [77, 249] on icon at bounding box center [77, 253] width 0 height 8
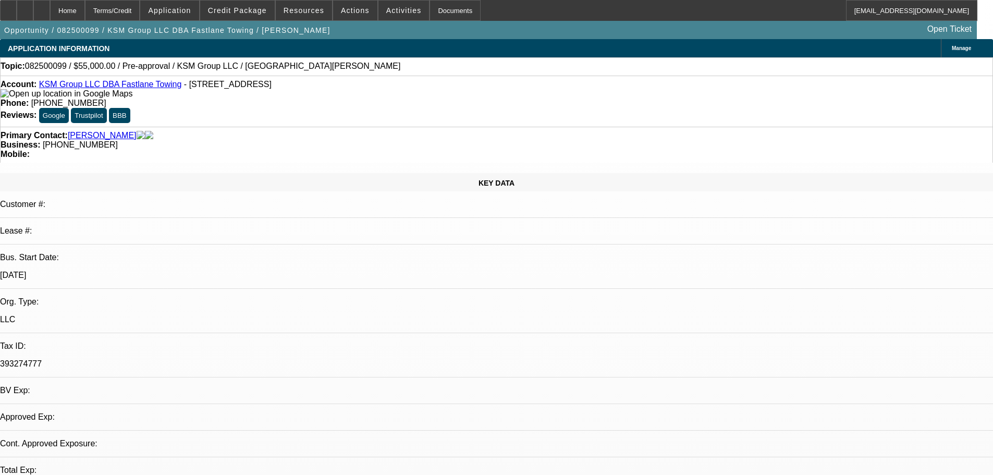
select select "0"
select select "2"
select select "0.1"
select select "4"
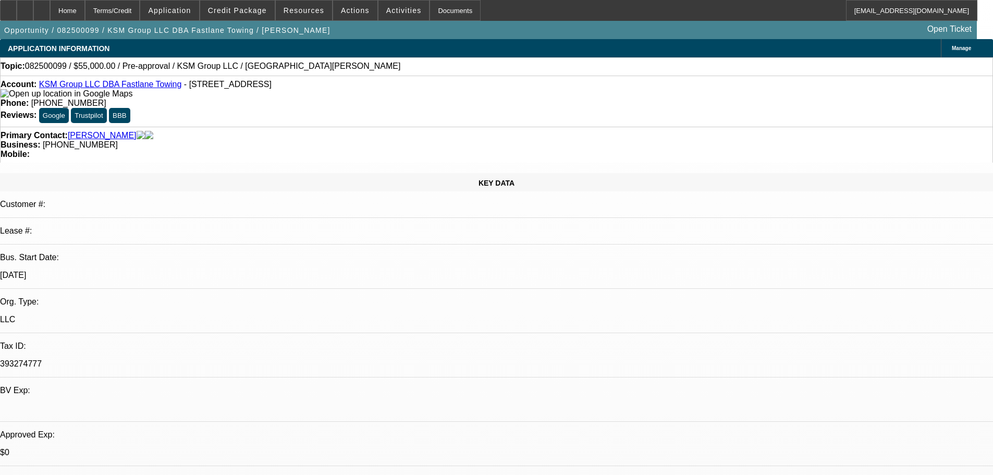
scroll to position [261, 0]
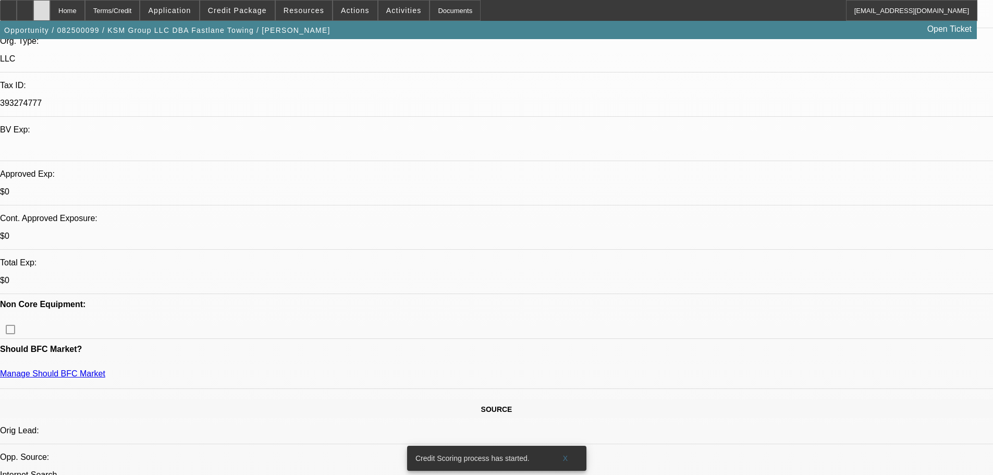
click at [50, 11] on div at bounding box center [41, 10] width 17 height 21
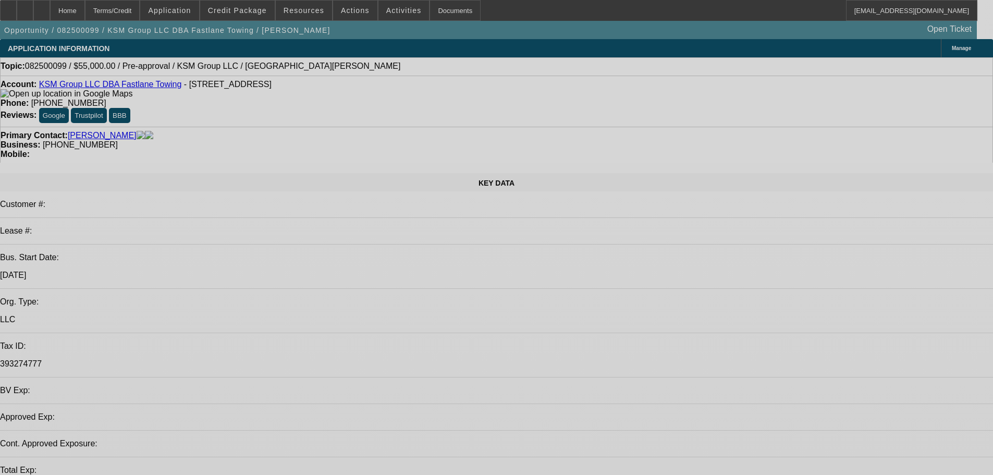
select select "0"
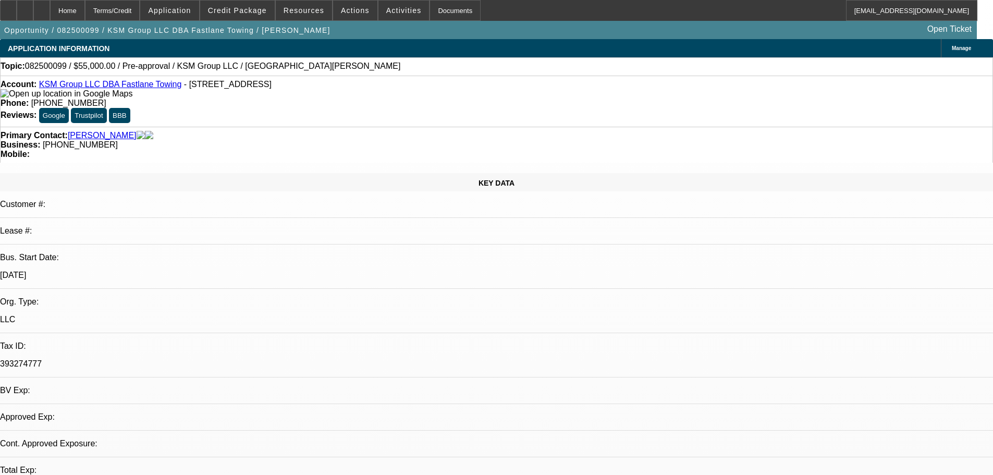
select select "2"
select select "0.1"
select select "4"
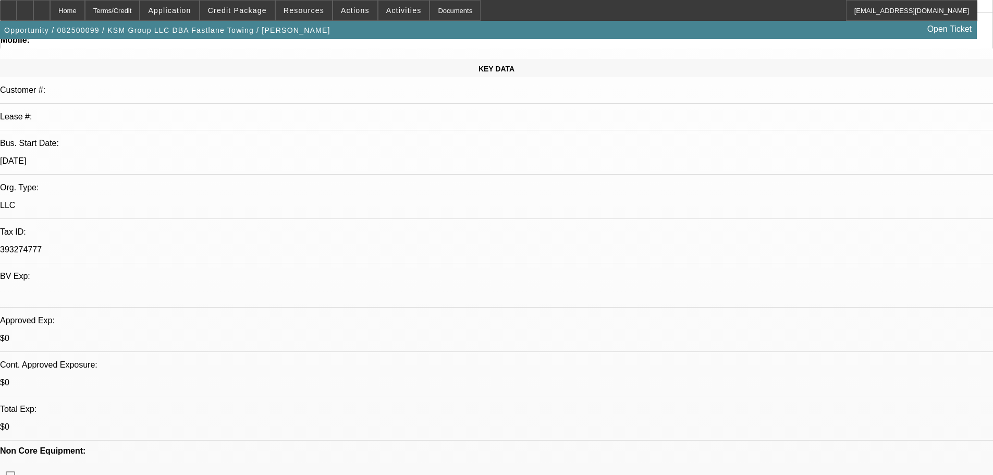
scroll to position [208, 0]
